Goal: Communication & Community: Answer question/provide support

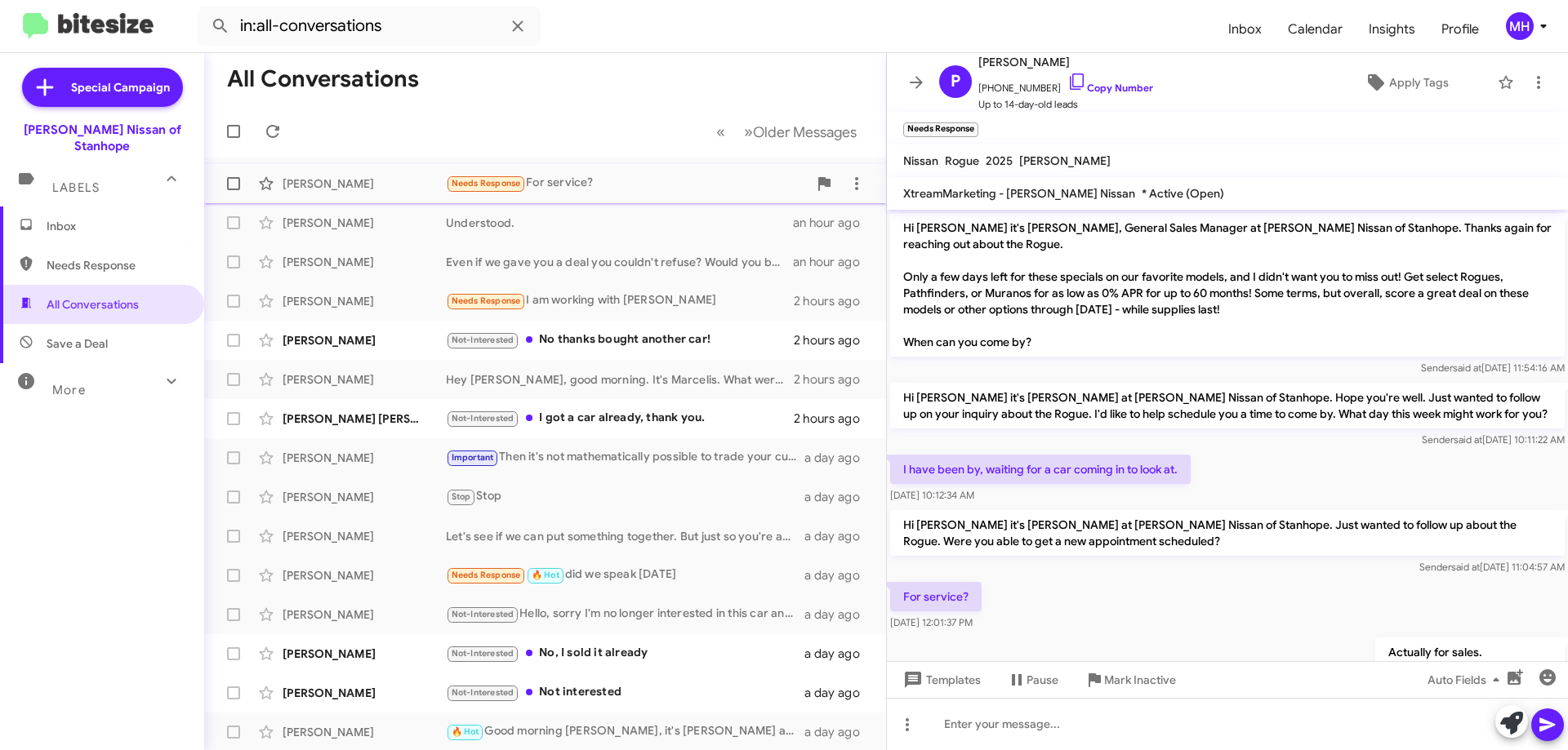
scroll to position [113, 0]
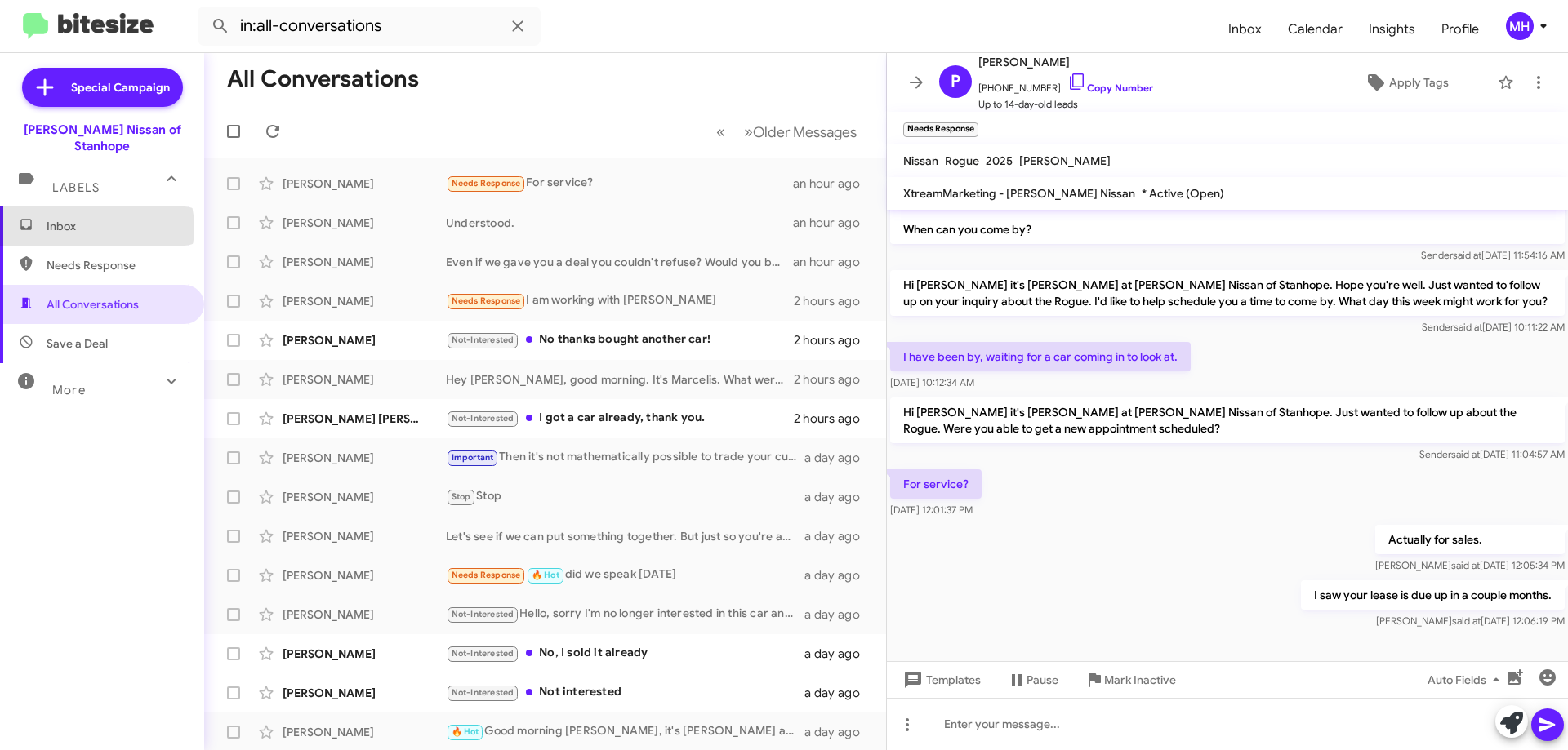
click at [93, 218] on span "Inbox" at bounding box center [116, 226] width 139 height 17
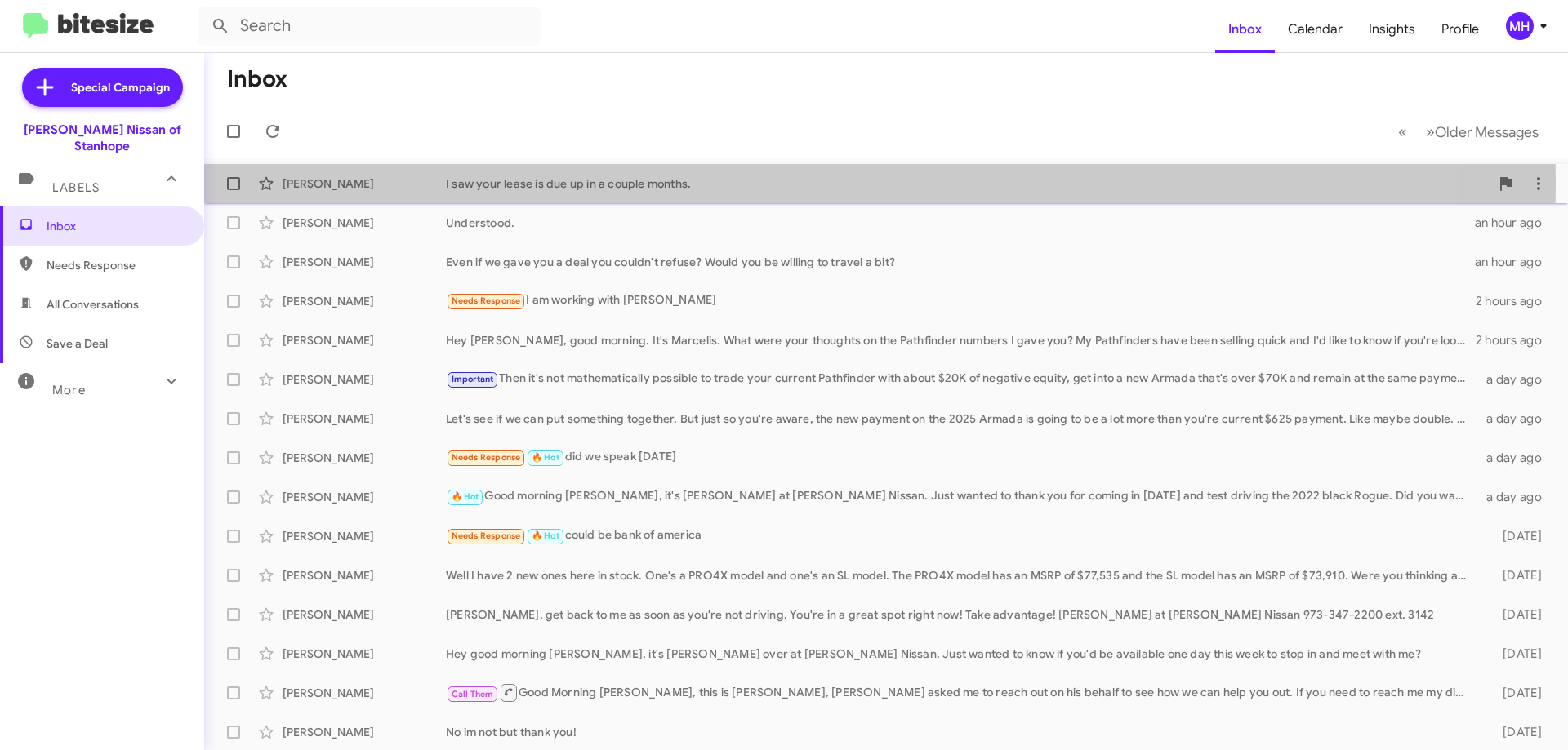
click at [574, 182] on div "I saw your lease is due up in a couple months." at bounding box center [967, 184] width 1043 height 17
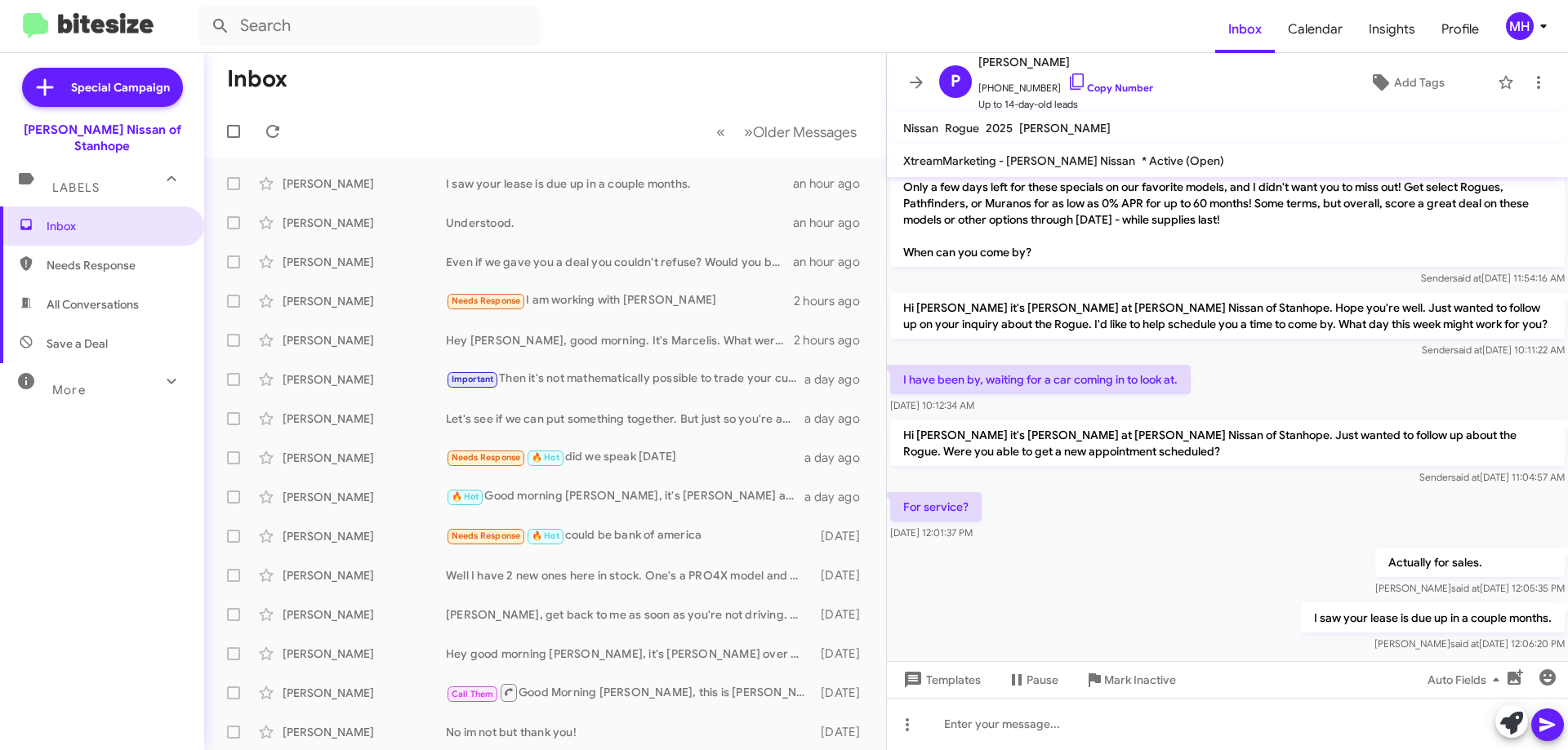
scroll to position [80, 0]
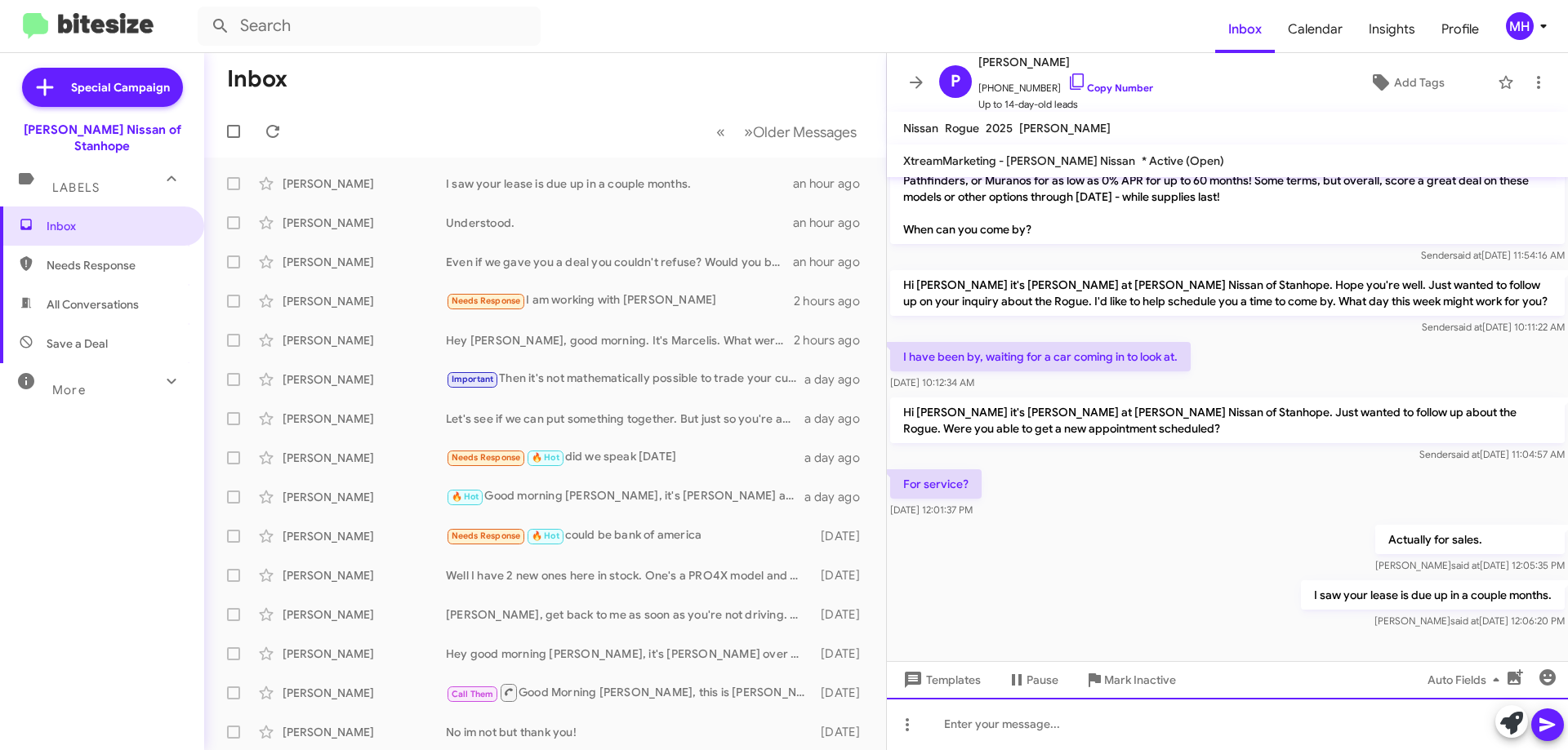
click at [1013, 718] on div at bounding box center [1226, 724] width 681 height 52
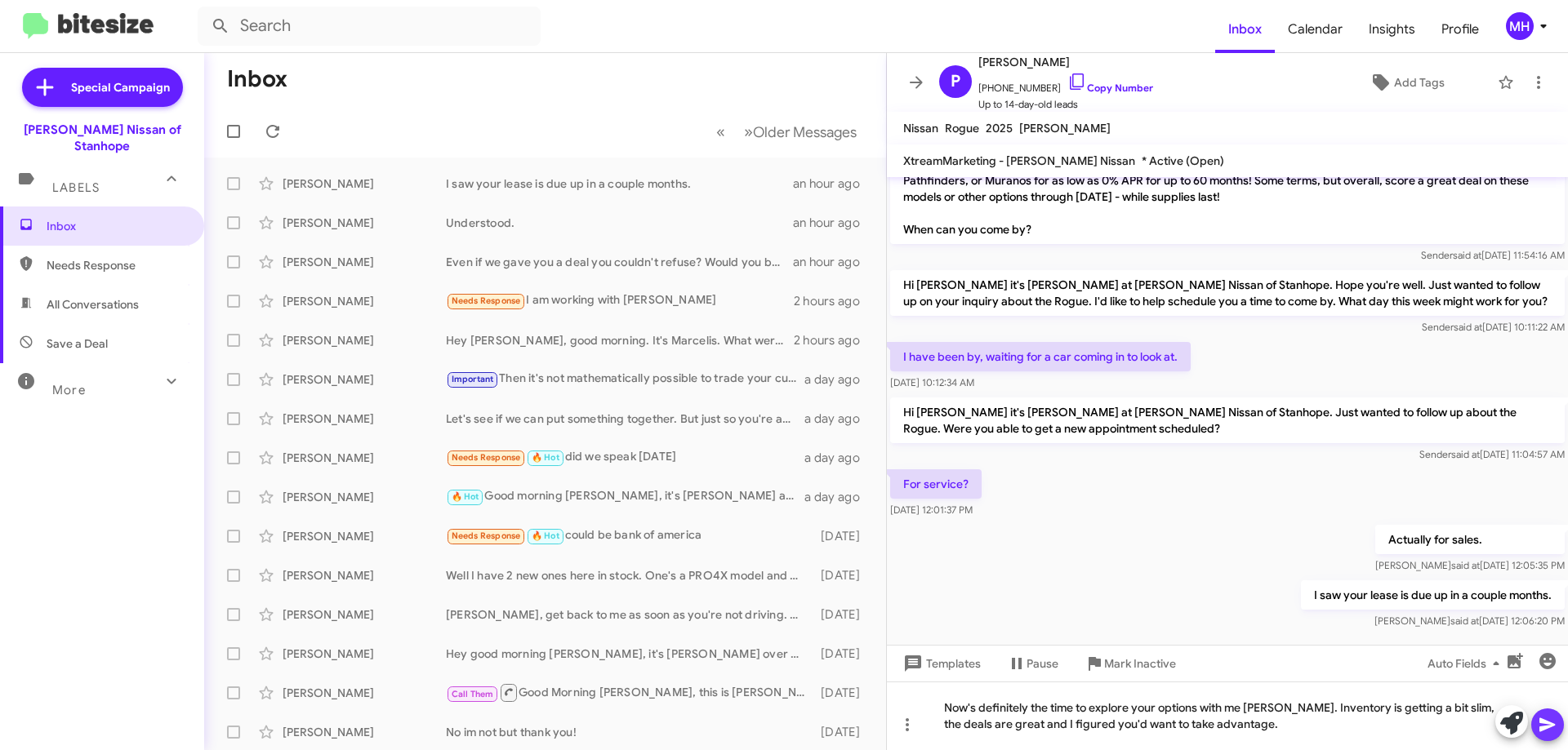
click at [1546, 726] on icon at bounding box center [1547, 725] width 16 height 14
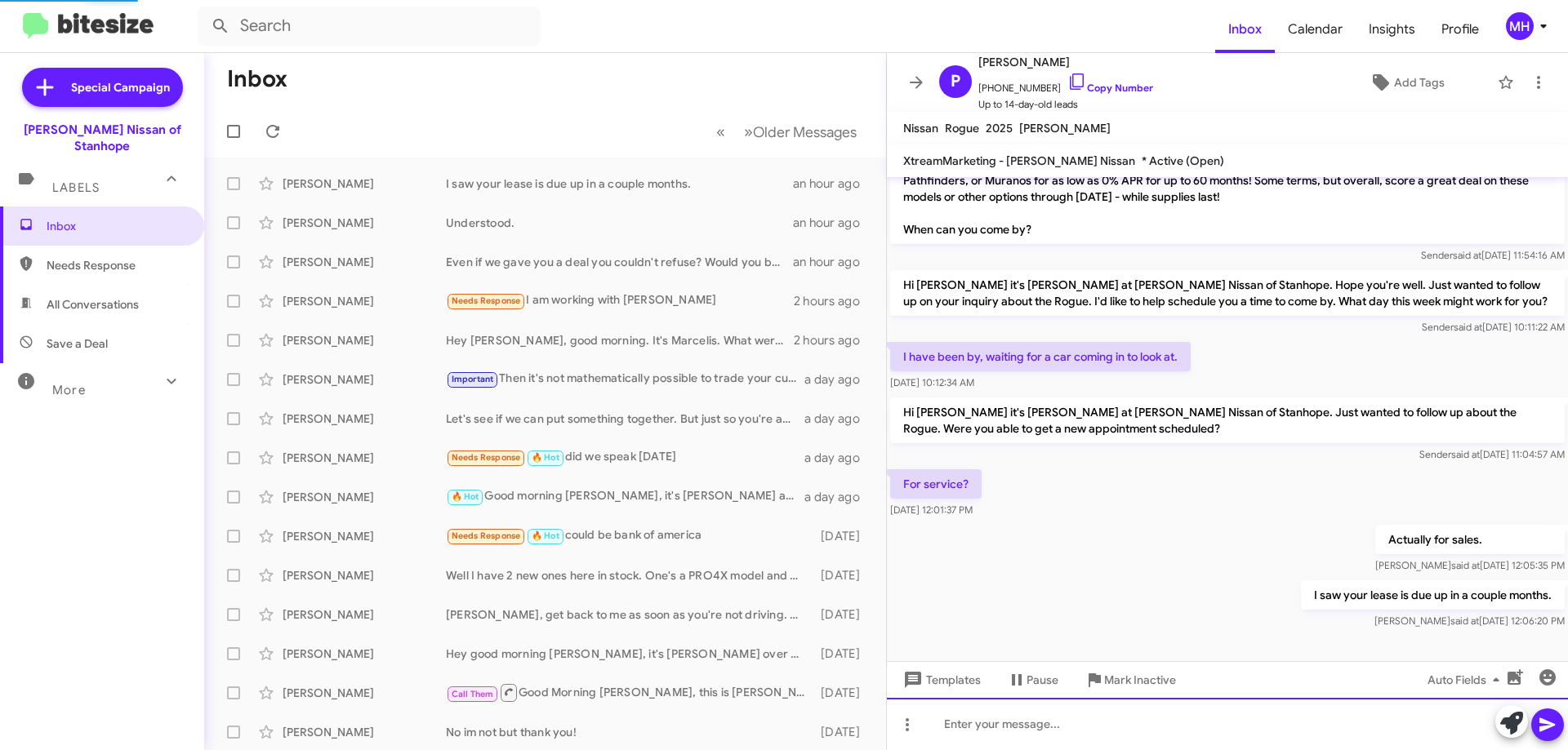
scroll to position [156, 0]
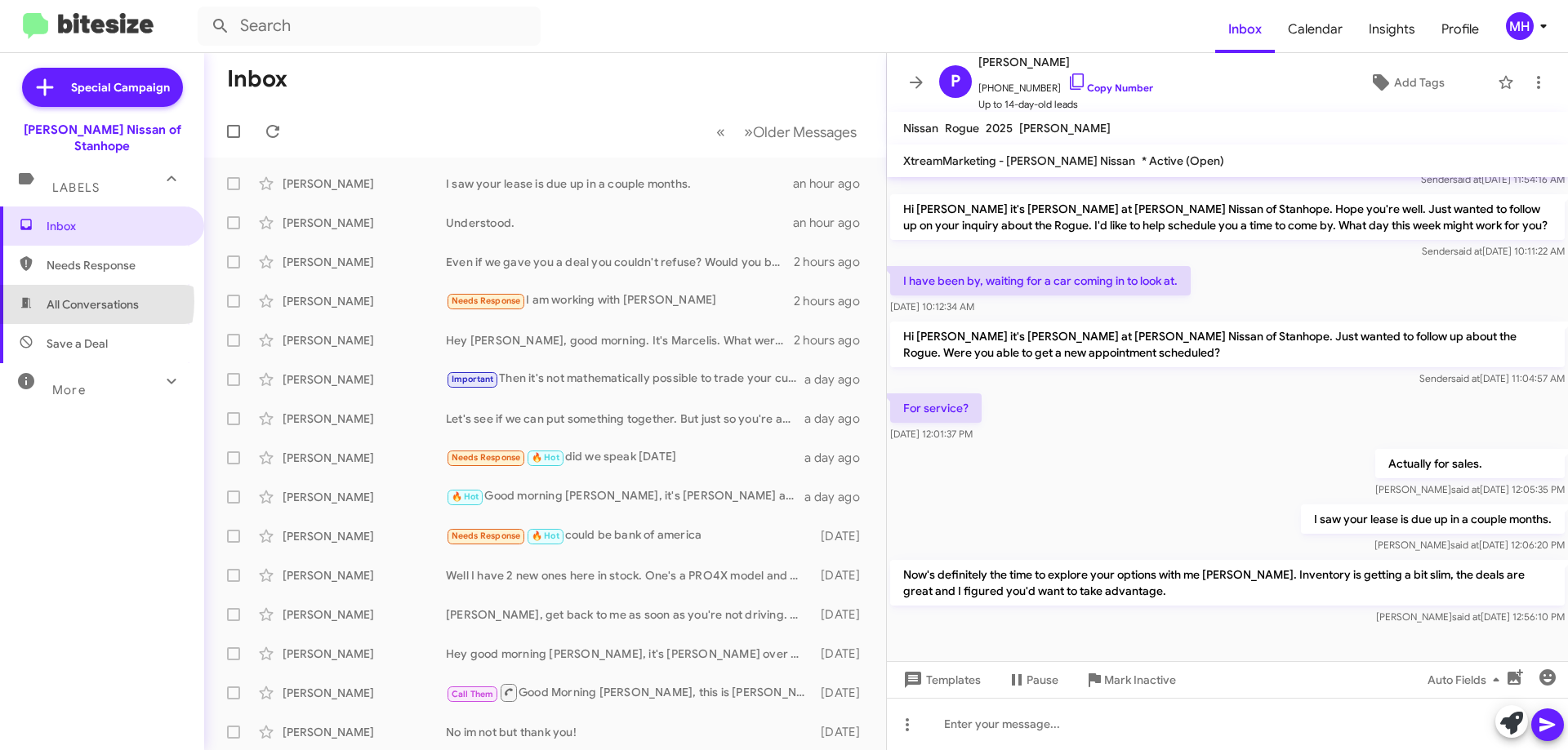
click at [79, 296] on span "All Conversations" at bounding box center [92, 304] width 92 height 17
type input "in:all-conversations"
